Goal: Task Accomplishment & Management: Complete application form

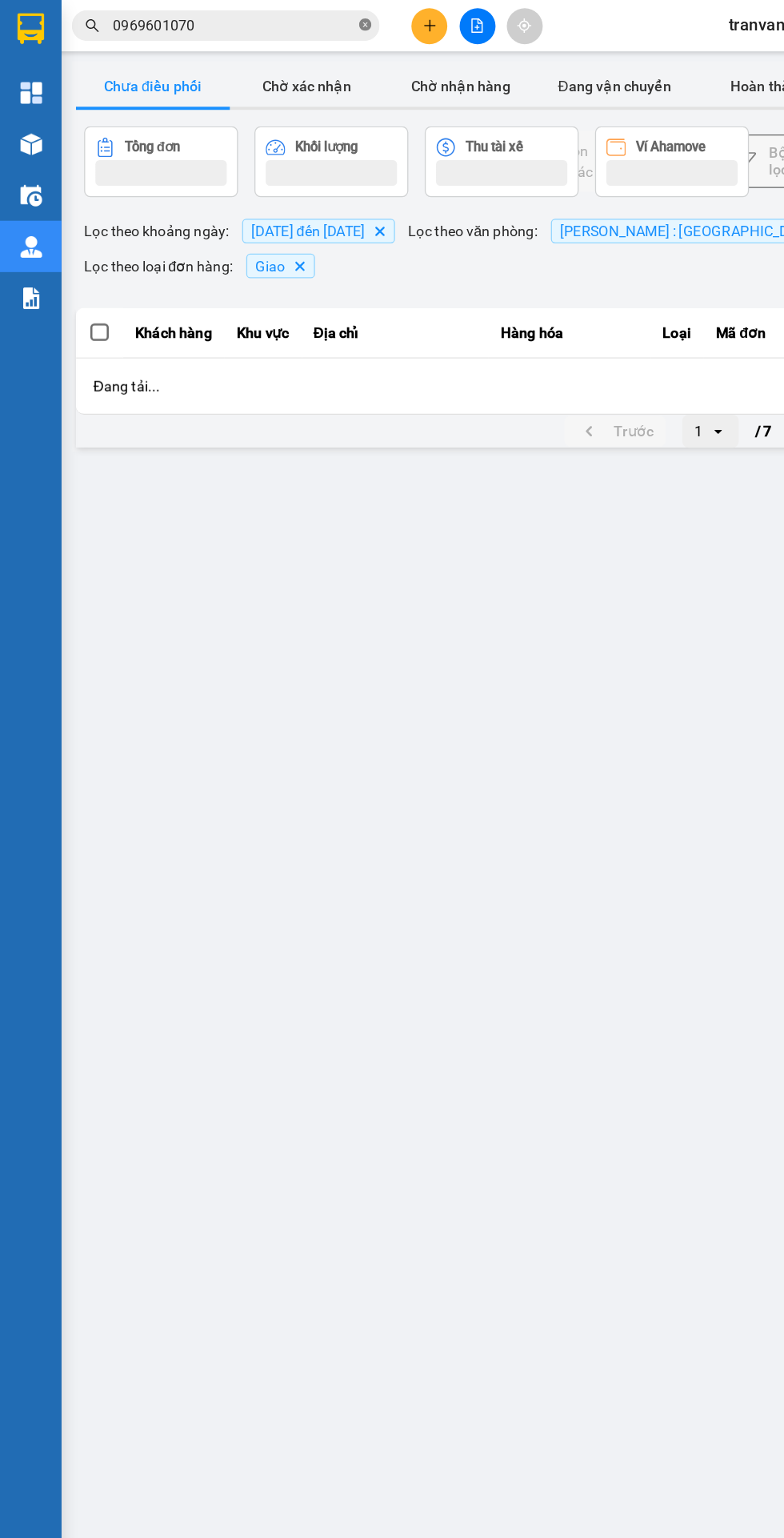
click at [282, 18] on icon "close-circle" at bounding box center [284, 19] width 10 height 10
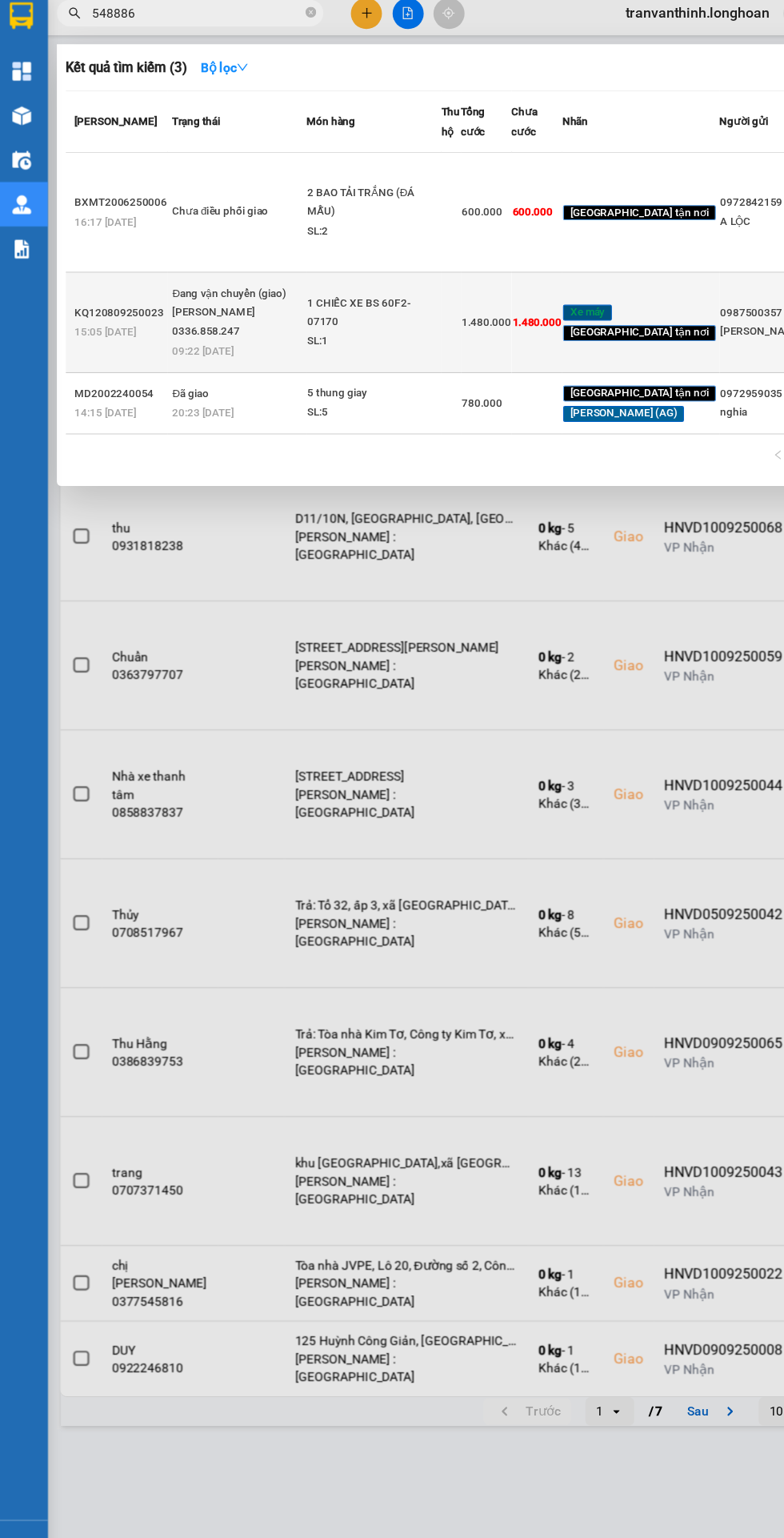
type input "548886"
click at [286, 325] on div "SL: 1" at bounding box center [341, 317] width 120 height 18
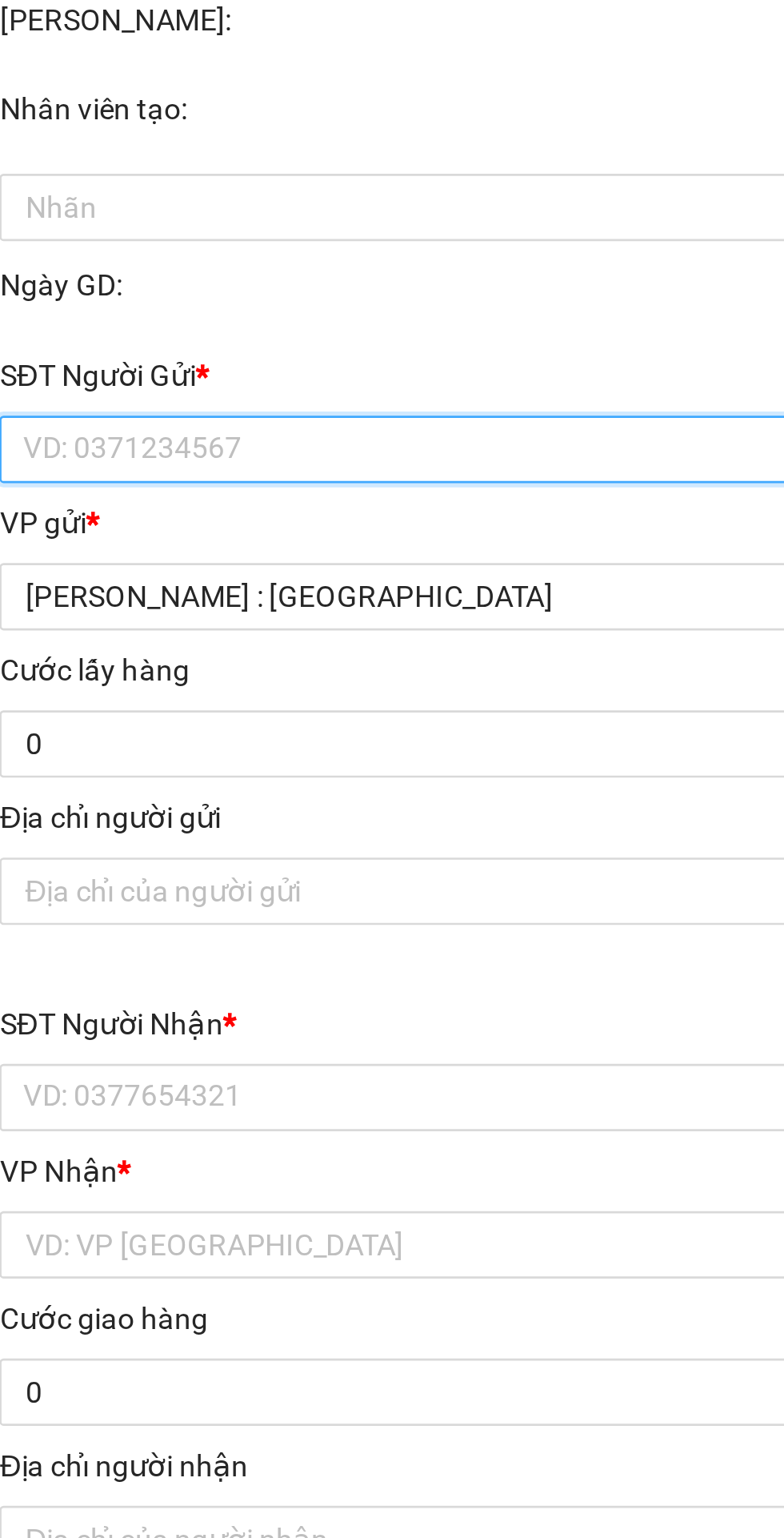
type input "0987500357"
type input "[PERSON_NAME]"
checkbox input "true"
type input "đón : 319 [PERSON_NAME] dĩ an bình dương"
type input "0903548886"
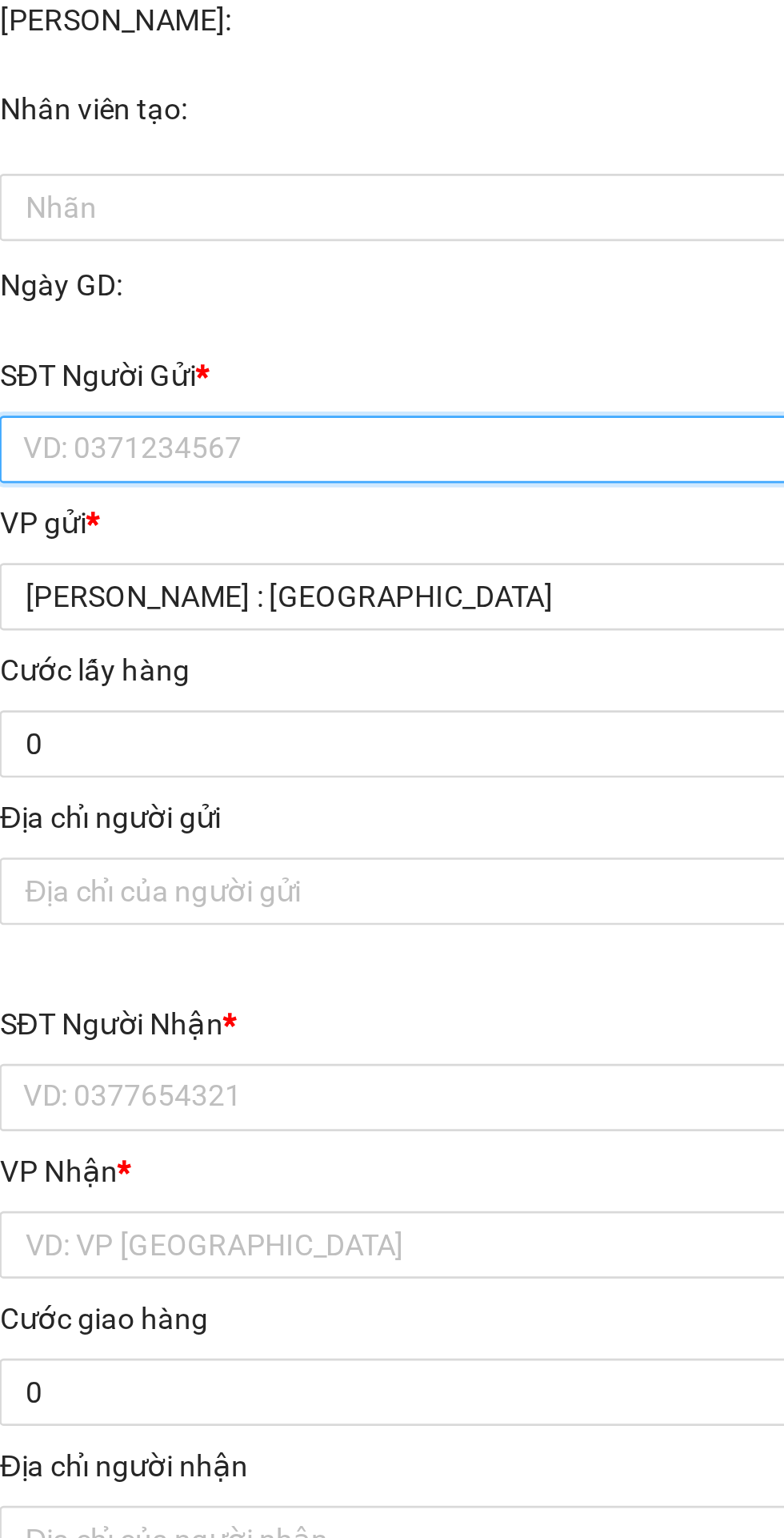
type input "hoàng anh"
checkbox input "true"
type input "Trả : học viện toà án xã [GEOGRAPHIC_DATA]"
type input "CHÌA KHÓA QUẤN TAY LÁI - CAVET ĐỂ TRONG COP"
type input "1.480.000"
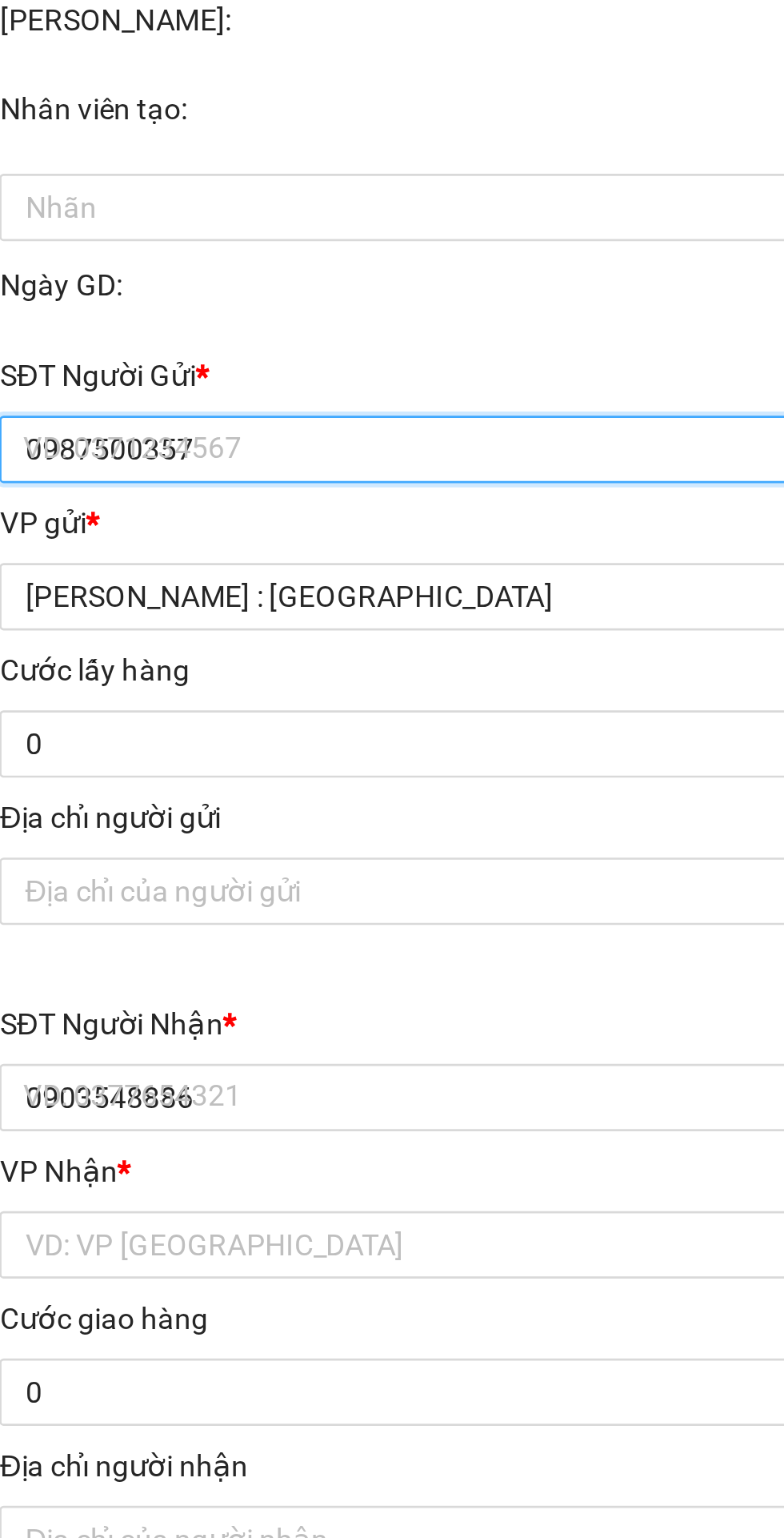
type input "1.480.000"
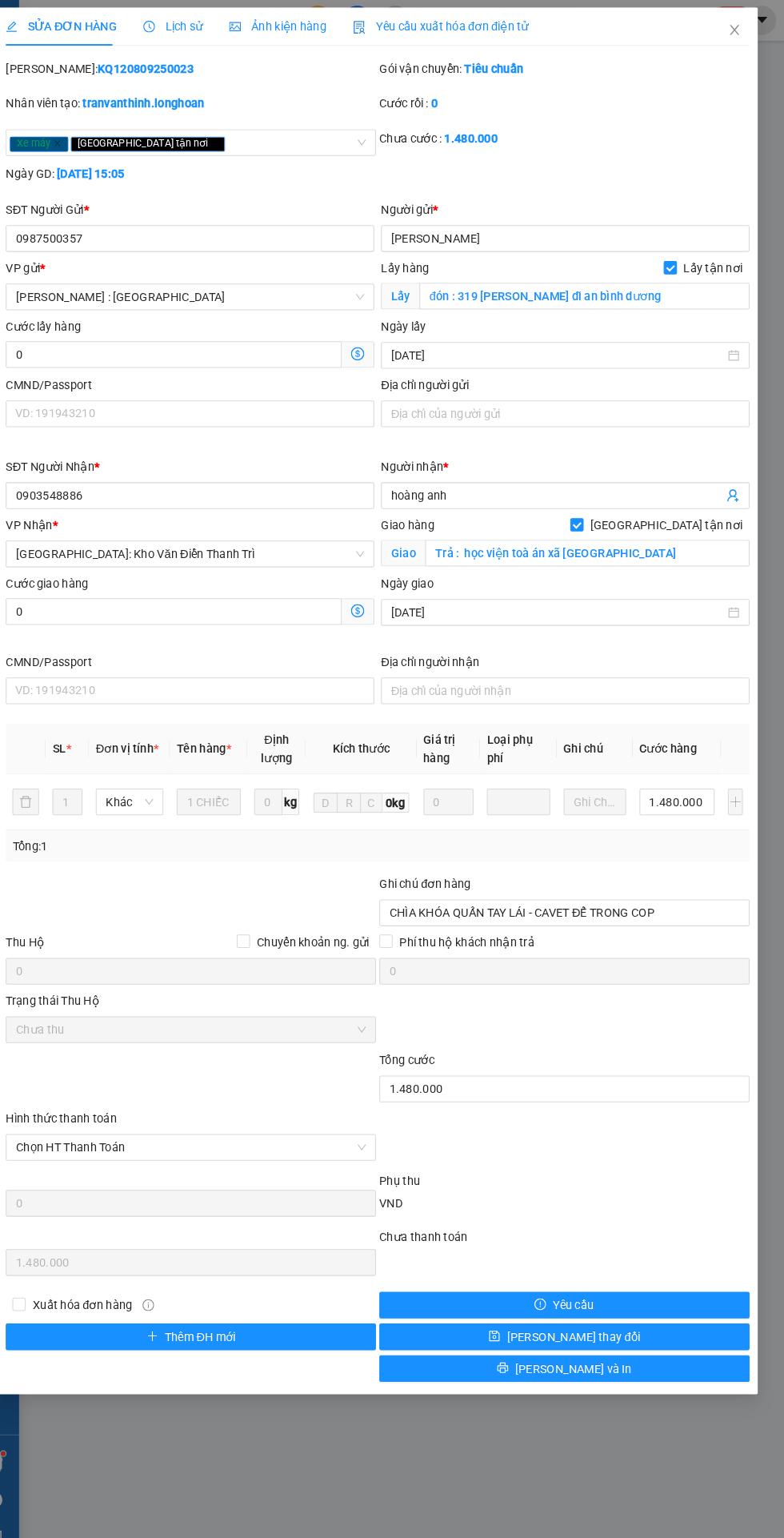
click at [187, 31] on span "Lịch sử" at bounding box center [196, 26] width 57 height 13
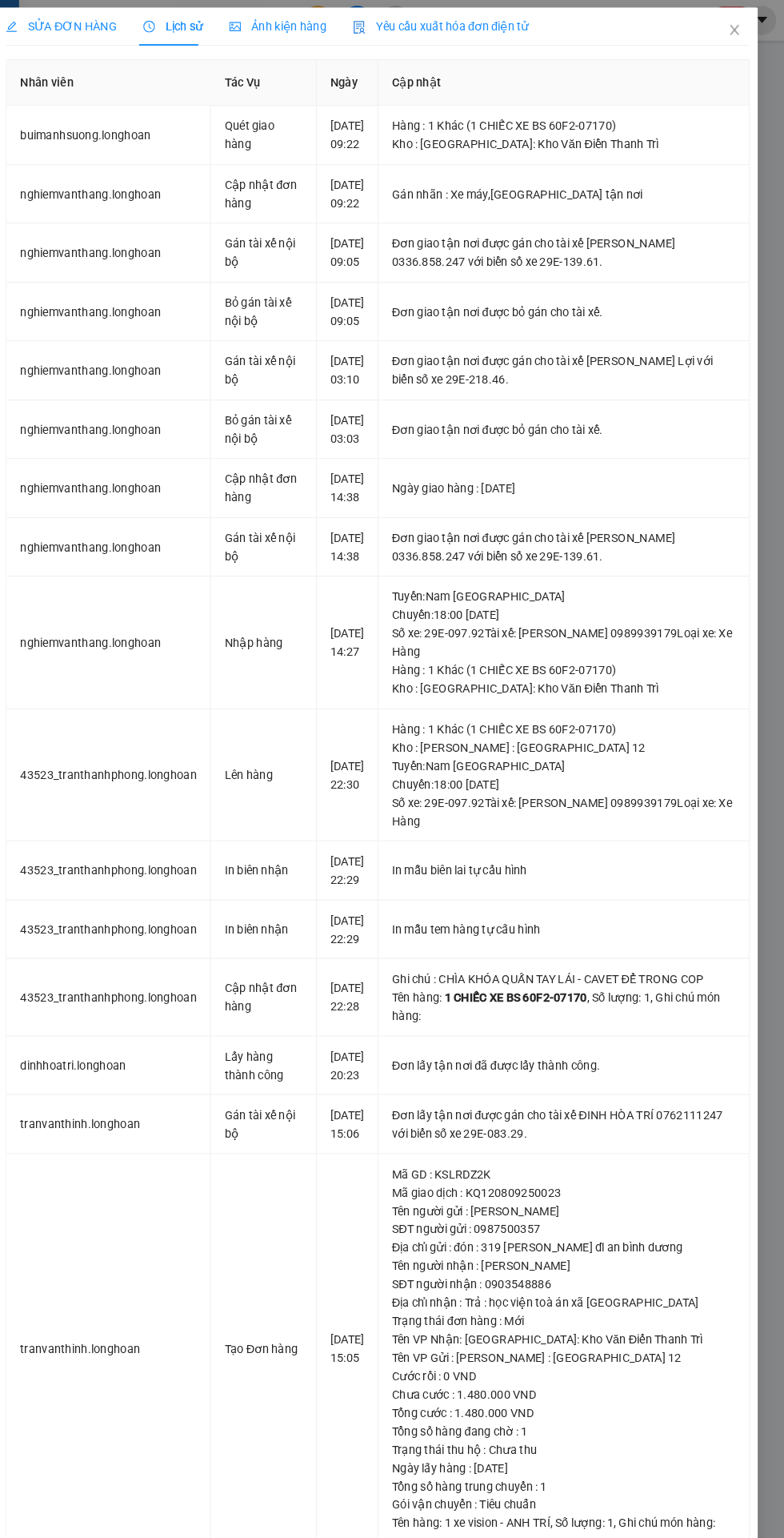
click at [59, 20] on span "SỬA ĐƠN HÀNG" at bounding box center [88, 26] width 106 height 13
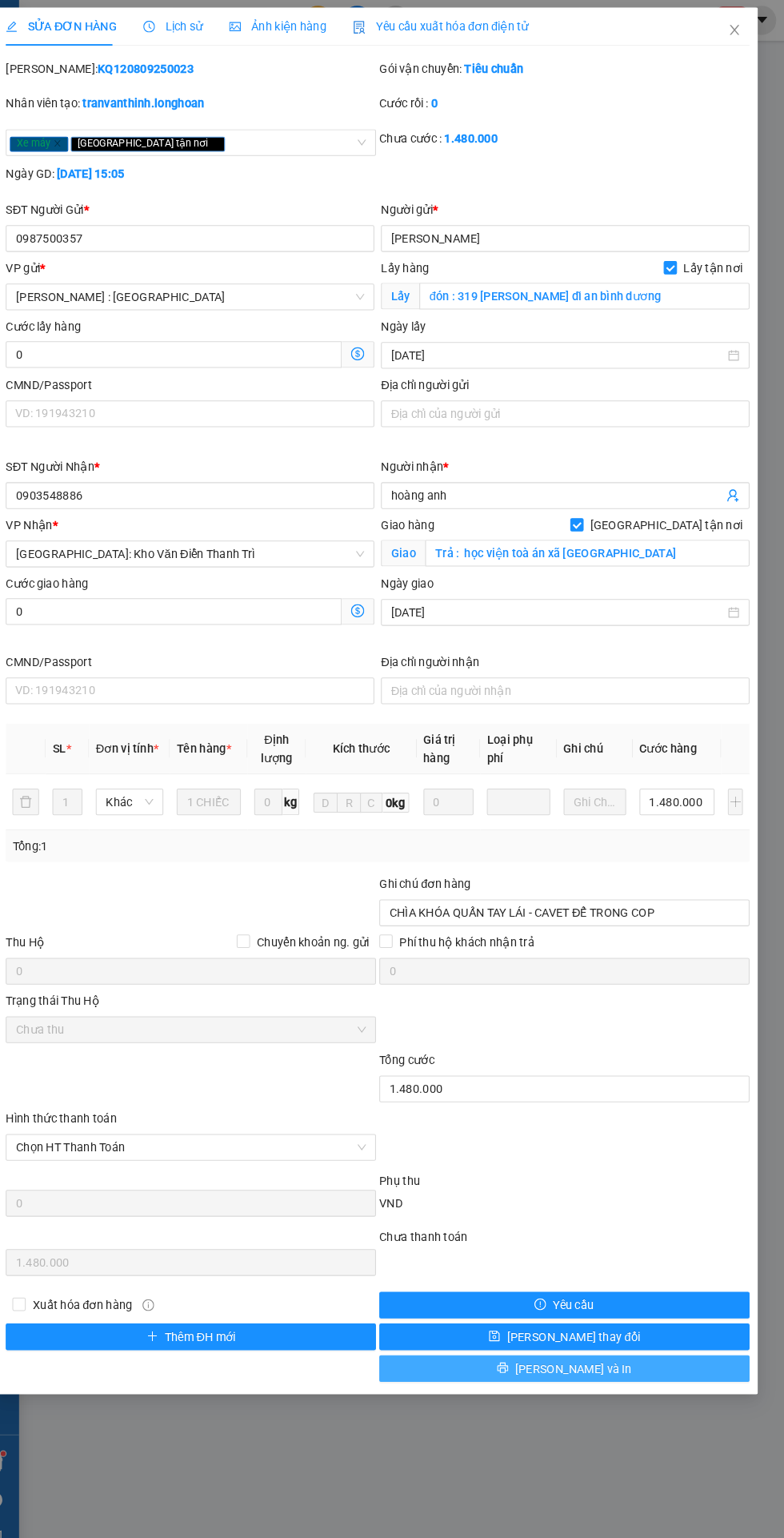
click at [553, 1310] on button "[PERSON_NAME] và In" at bounding box center [570, 1314] width 355 height 26
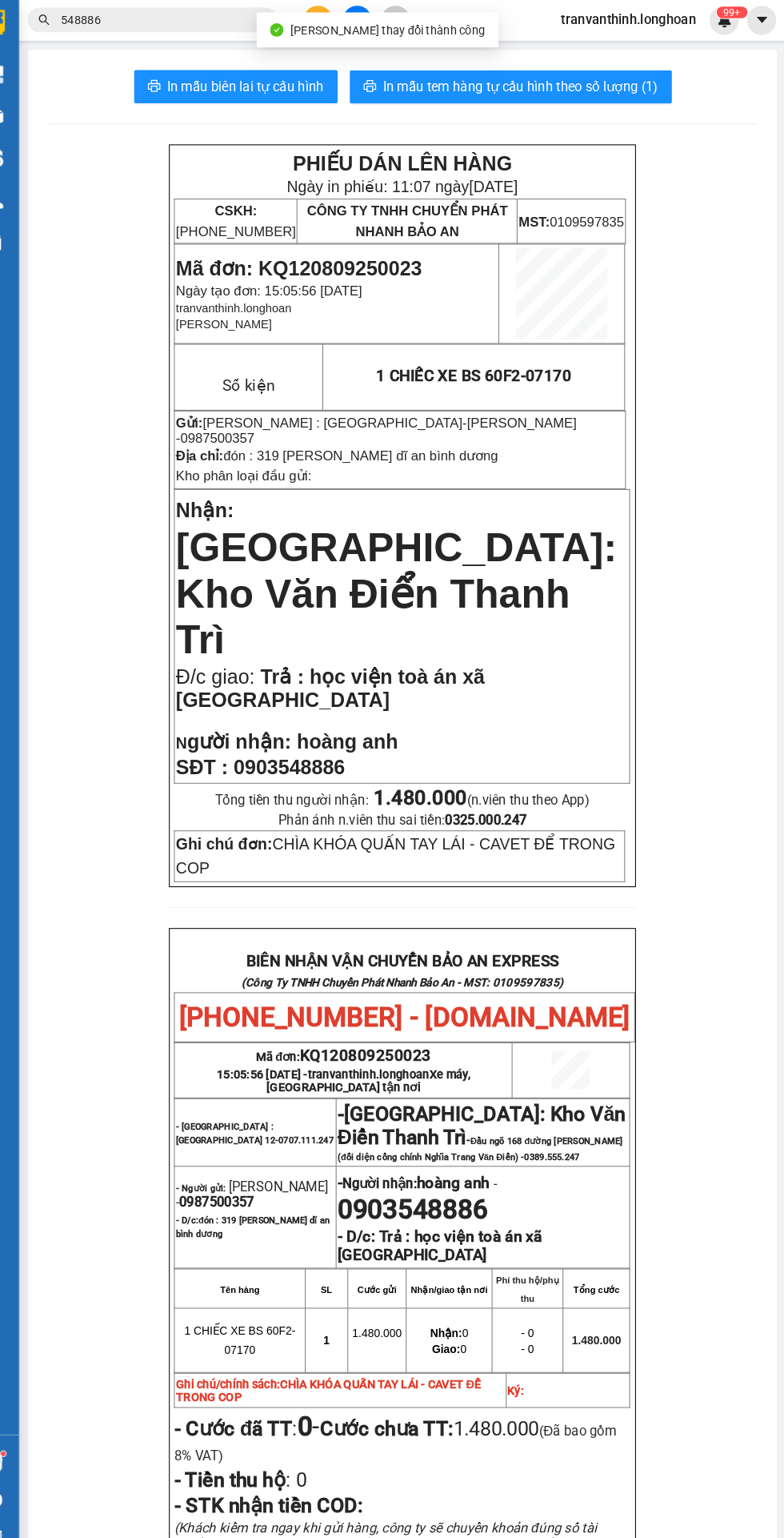
scroll to position [14, 0]
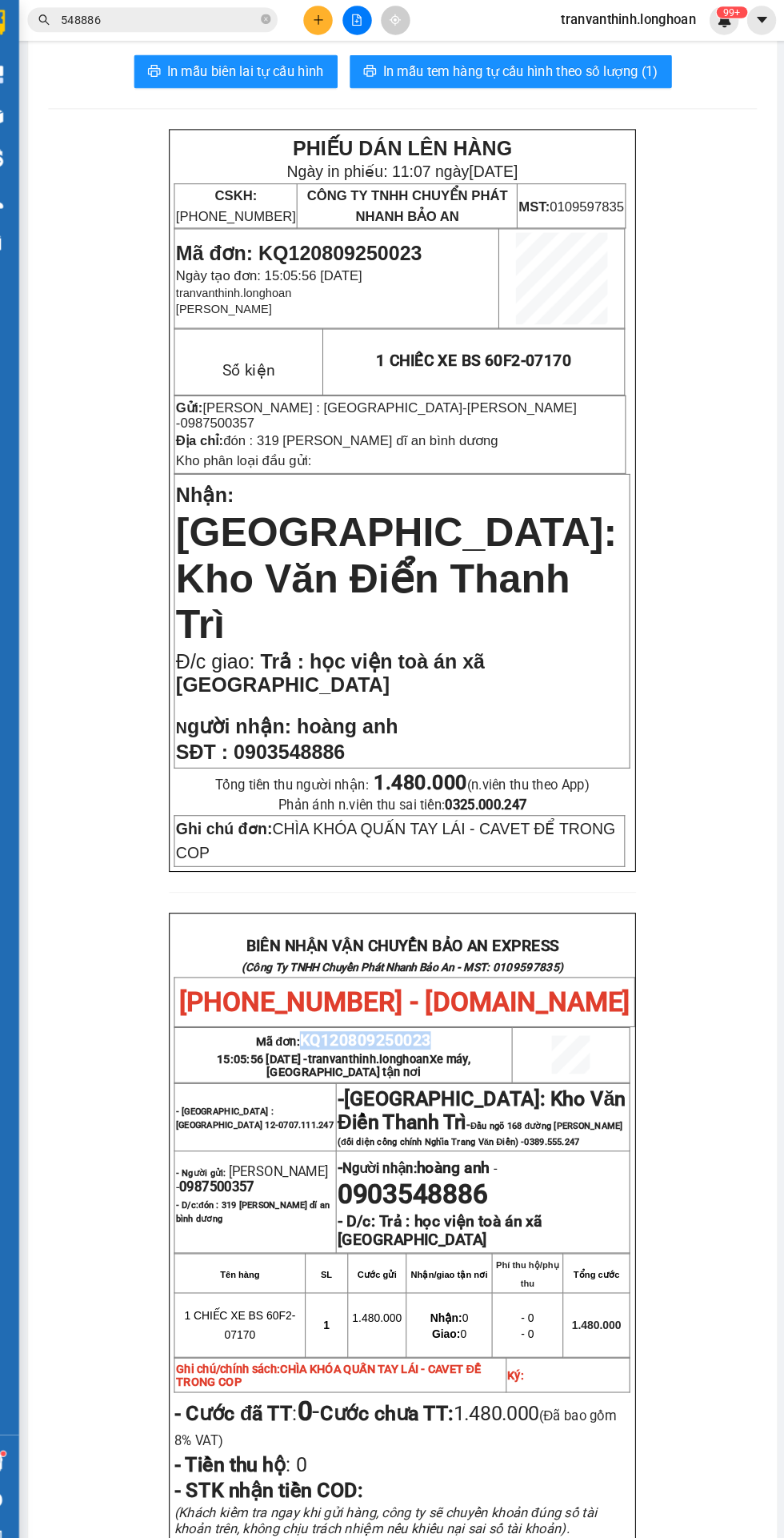
copy span "KQ120809250023"
